Goal: Information Seeking & Learning: Learn about a topic

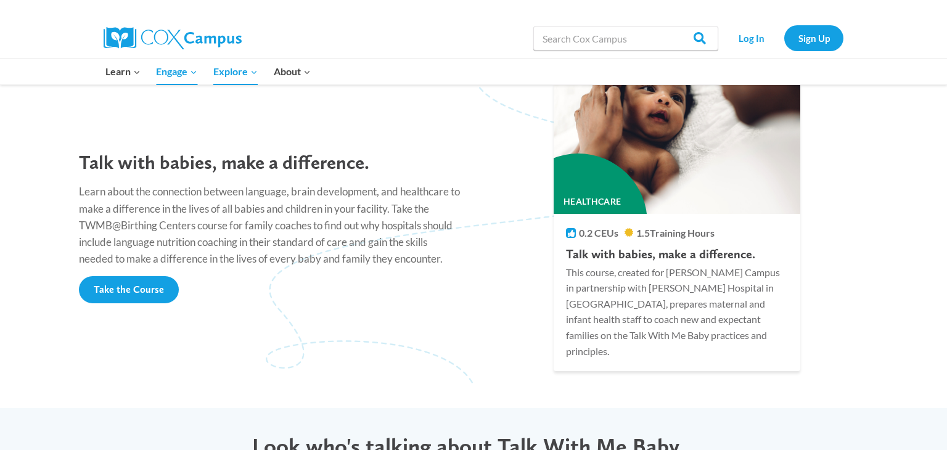
scroll to position [1078, 0]
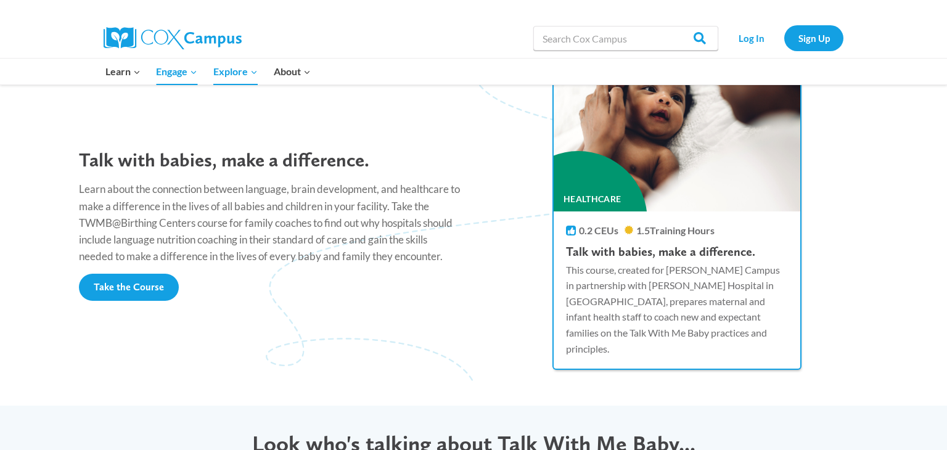
click at [567, 251] on div "0.2 CEUs 1.5 Training Hours Talk with babies, make a difference. This course, c…" at bounding box center [677, 296] width 247 height 145
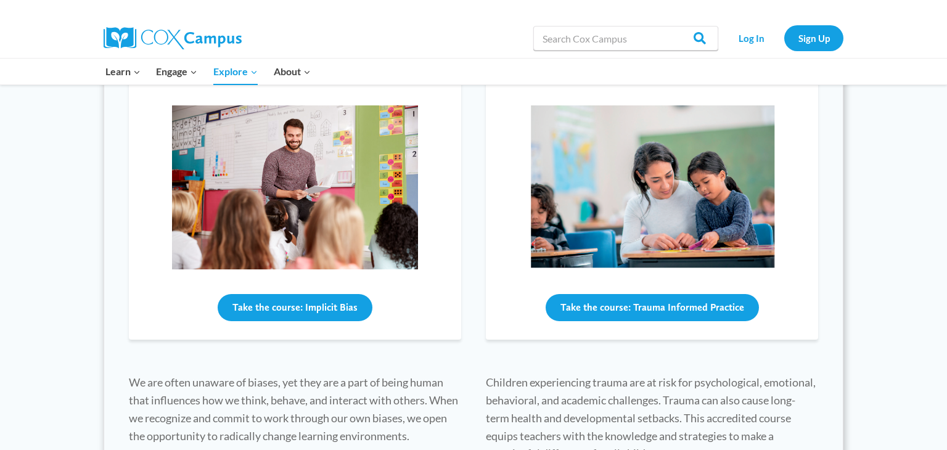
scroll to position [486, 0]
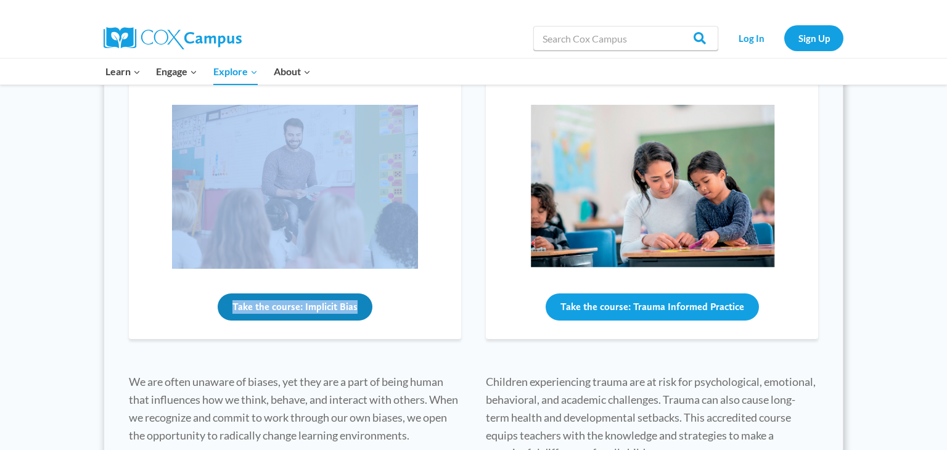
click at [277, 311] on button "Take the course: Implicit Bias" at bounding box center [295, 306] width 155 height 27
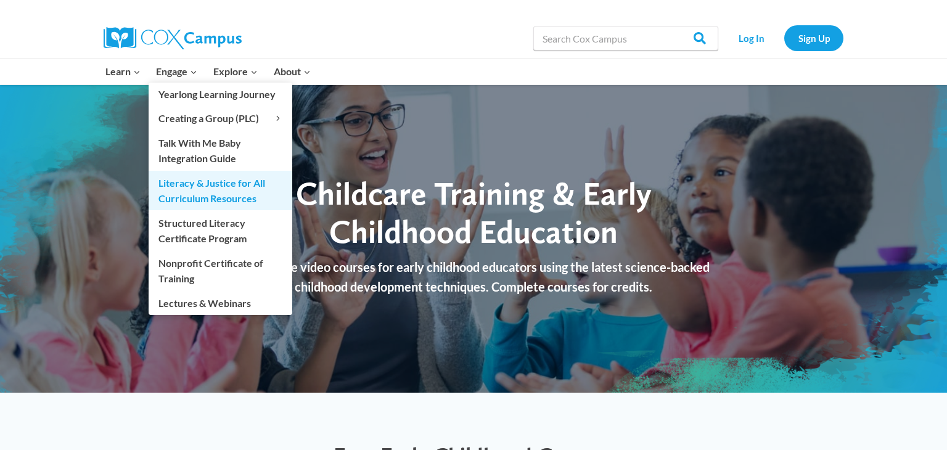
click at [205, 185] on link "Literacy & Justice for All Curriculum Resources" at bounding box center [221, 190] width 144 height 39
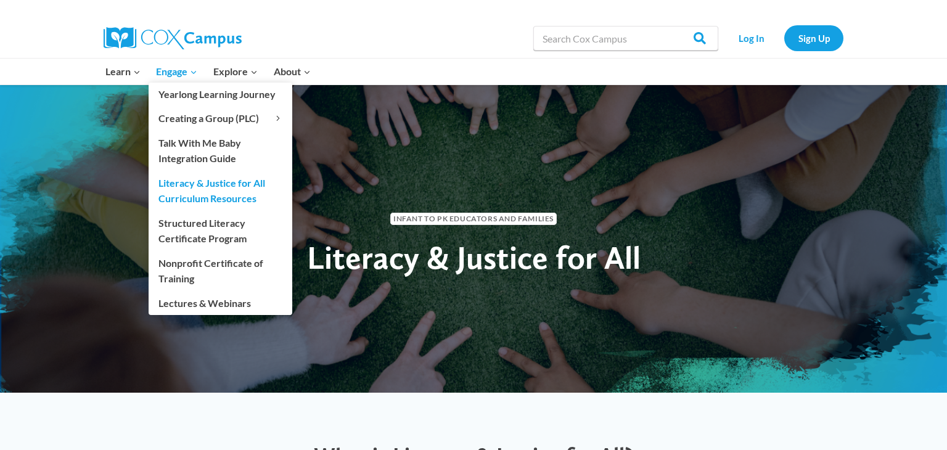
click at [199, 204] on link "Literacy & Justice for All Curriculum Resources" at bounding box center [221, 190] width 144 height 39
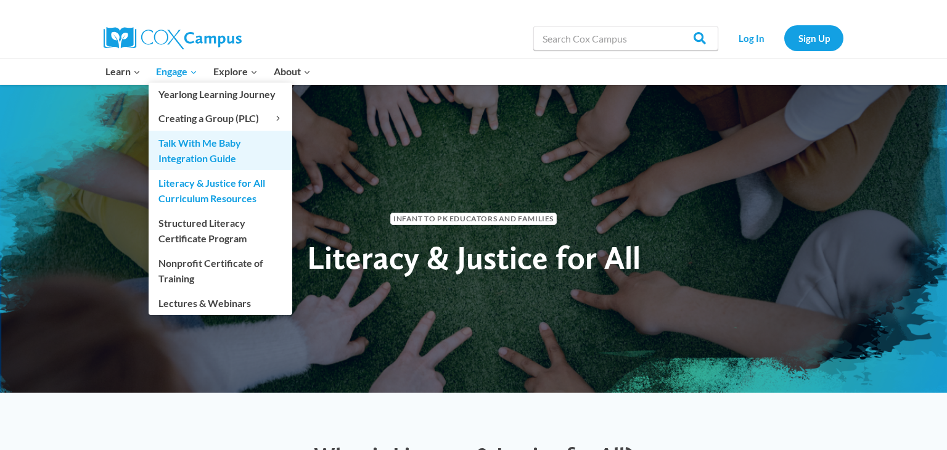
click at [190, 141] on link "Talk With Me Baby Integration Guide" at bounding box center [221, 150] width 144 height 39
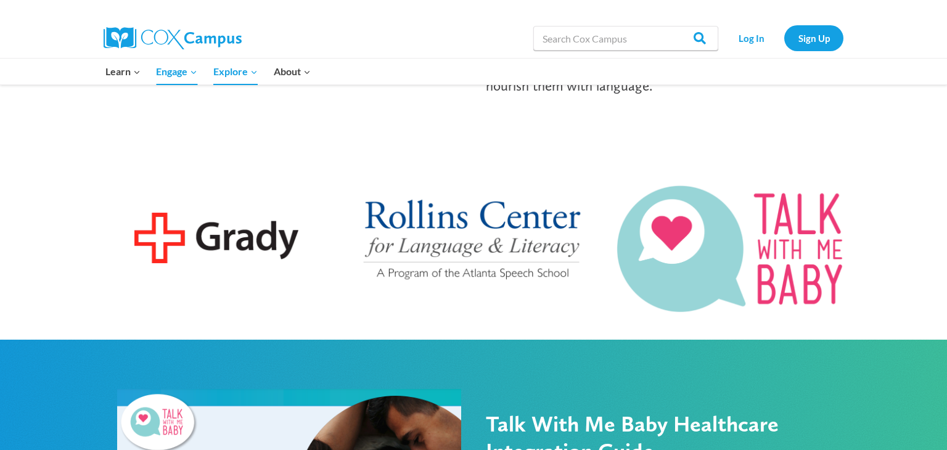
scroll to position [375, 0]
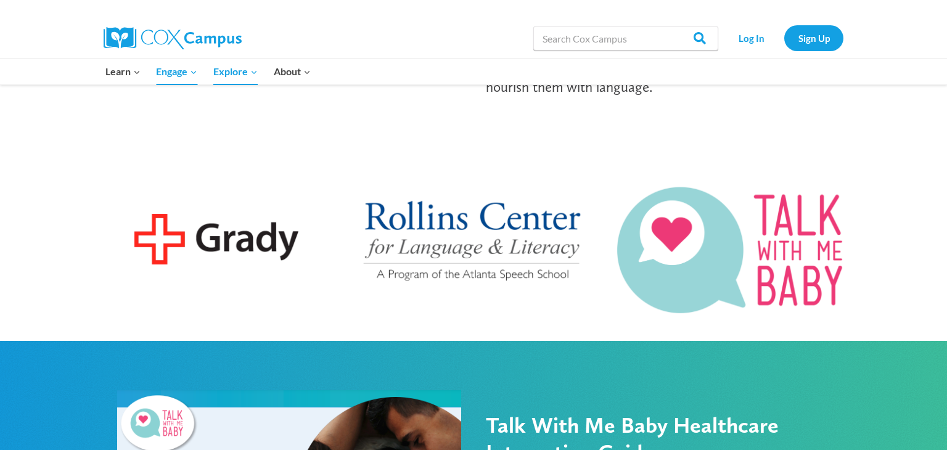
click at [443, 216] on img at bounding box center [474, 238] width 232 height 89
click at [449, 240] on img at bounding box center [474, 238] width 232 height 89
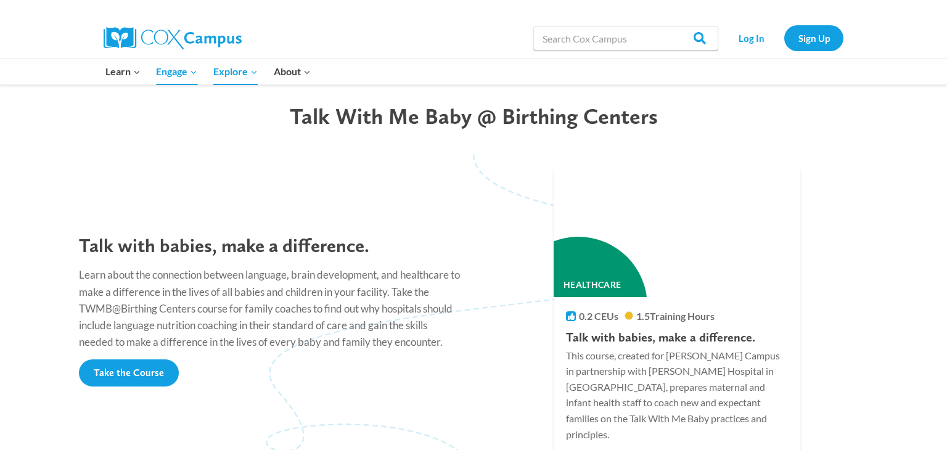
scroll to position [990, 0]
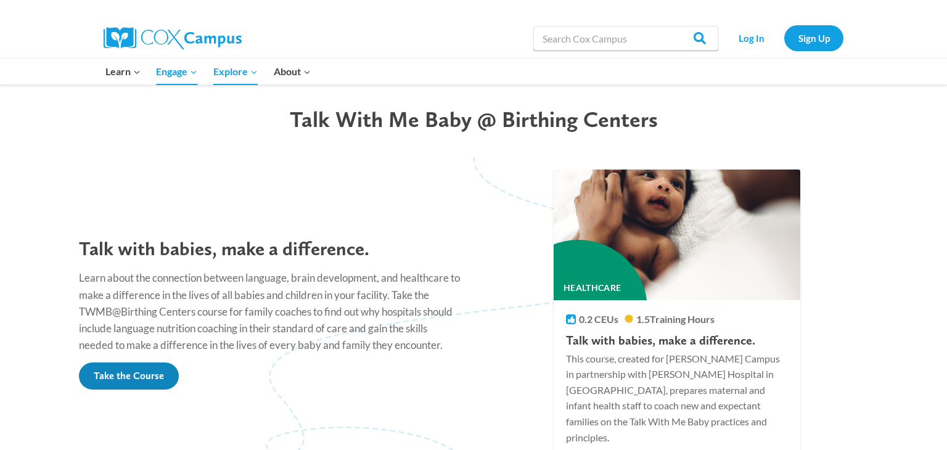
click at [140, 370] on span "Take the Course" at bounding box center [129, 376] width 70 height 12
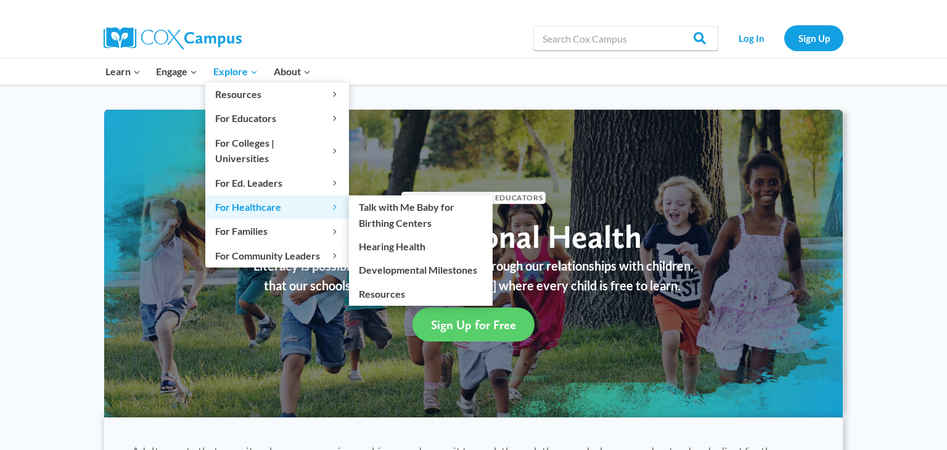
click at [238, 199] on span "For Healthcare Expand" at bounding box center [277, 207] width 124 height 16
